Goal: Find specific page/section: Find specific page/section

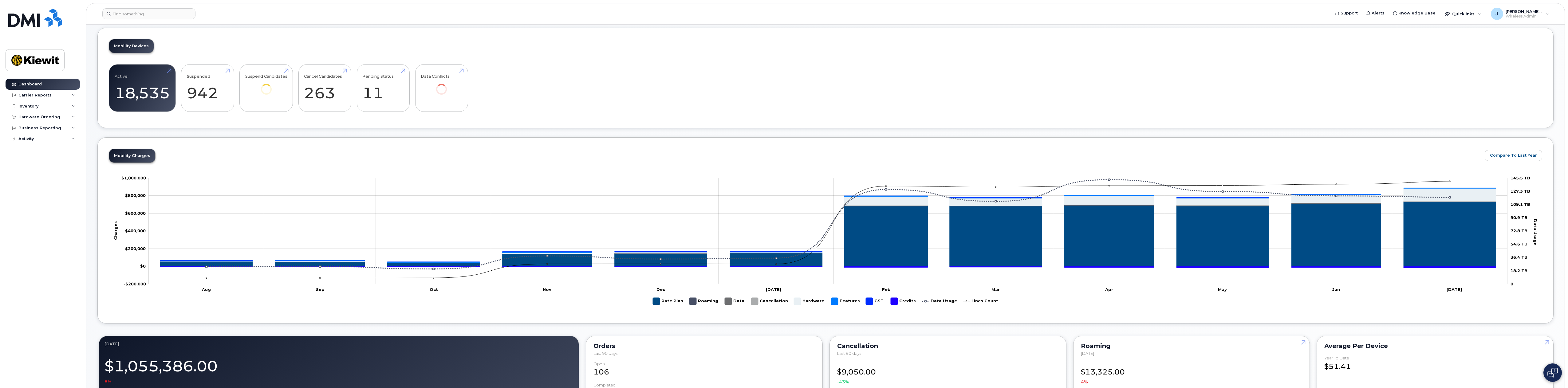
scroll to position [184, 0]
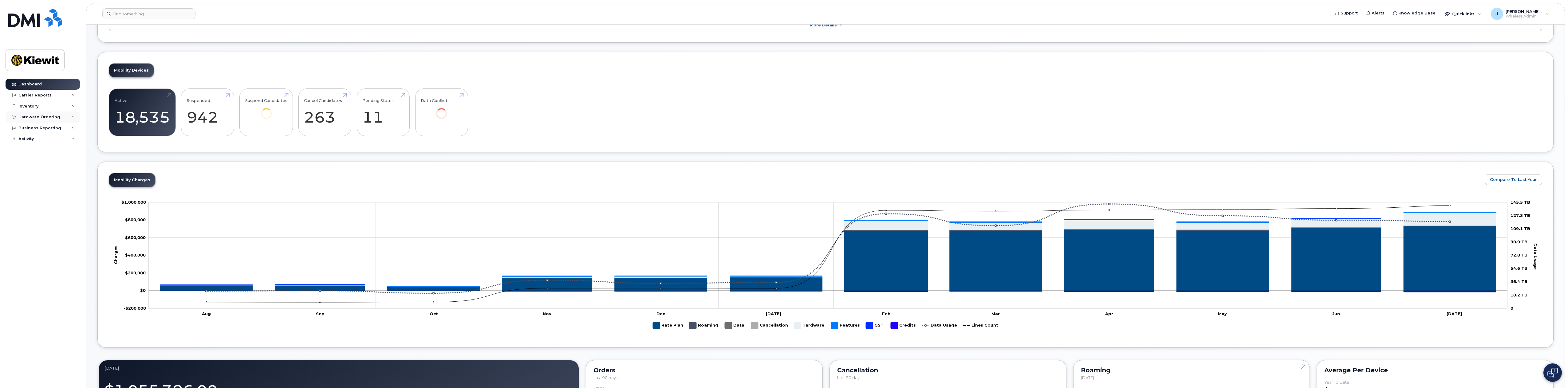
click at [29, 114] on div "Hardware Ordering" at bounding box center [42, 117] width 74 height 11
click at [37, 129] on div "Overview" at bounding box center [31, 128] width 20 height 6
click at [31, 138] on div "Orders" at bounding box center [29, 140] width 15 height 6
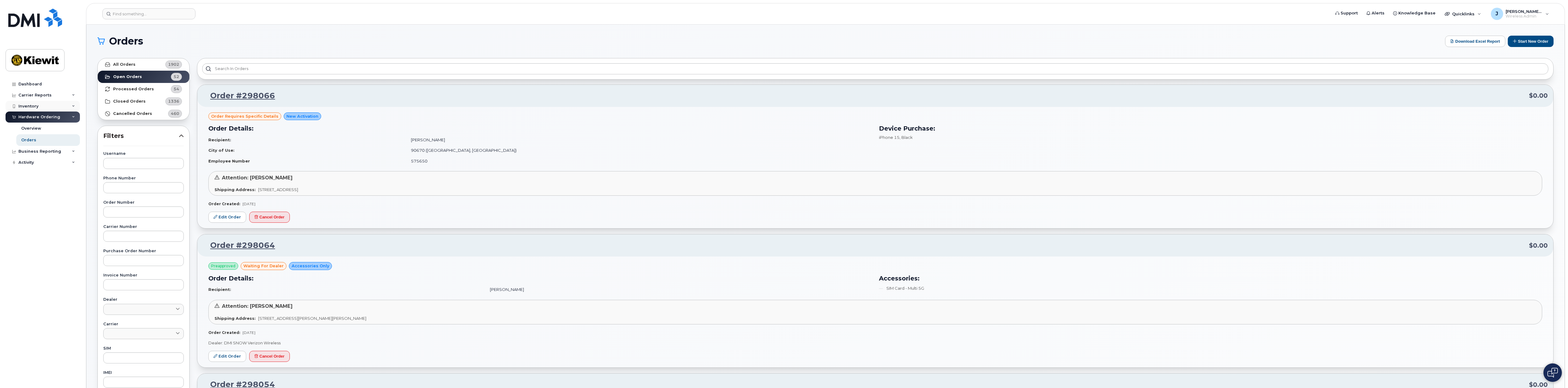
click at [36, 108] on div "Inventory" at bounding box center [29, 106] width 20 height 5
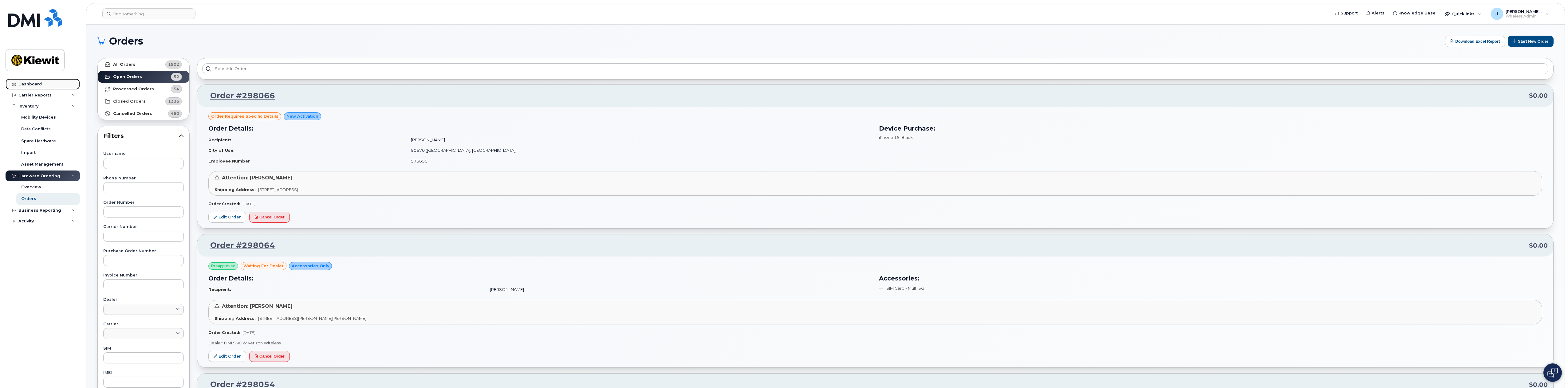
click at [38, 85] on div "Dashboard" at bounding box center [30, 84] width 23 height 5
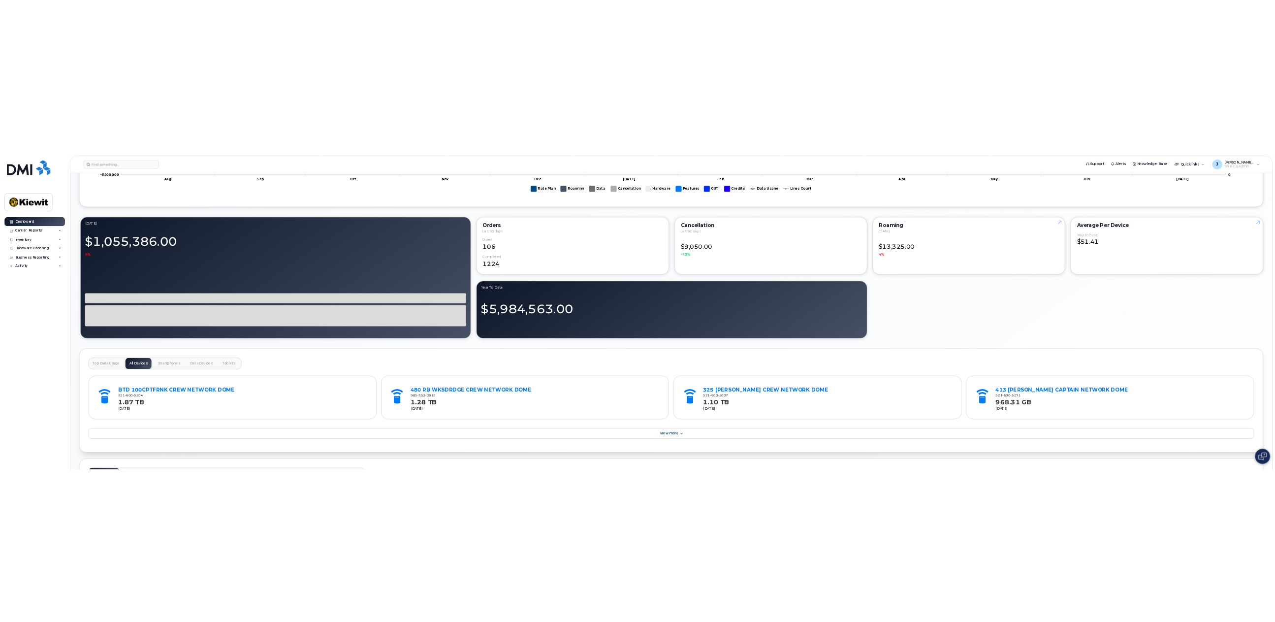
scroll to position [886, 0]
